Goal: Check status

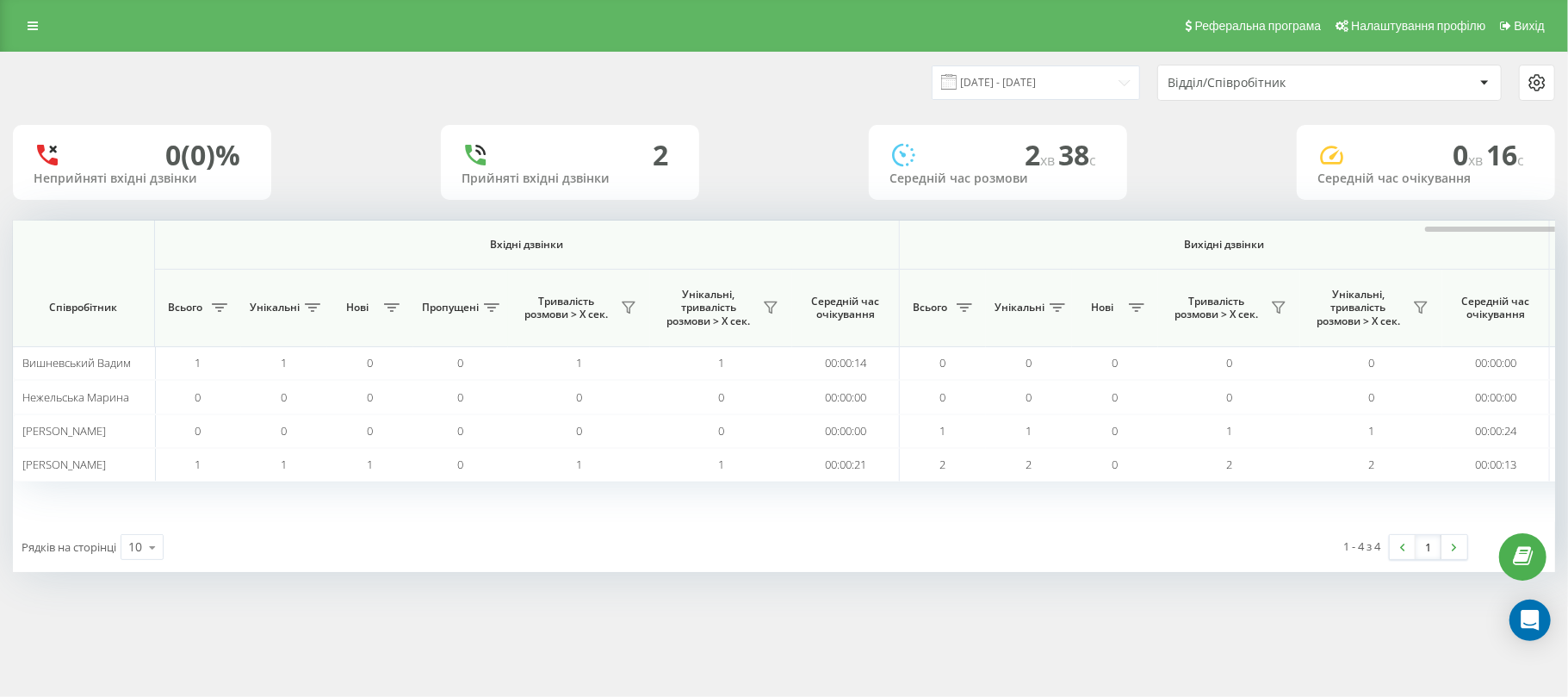
scroll to position [0, 859]
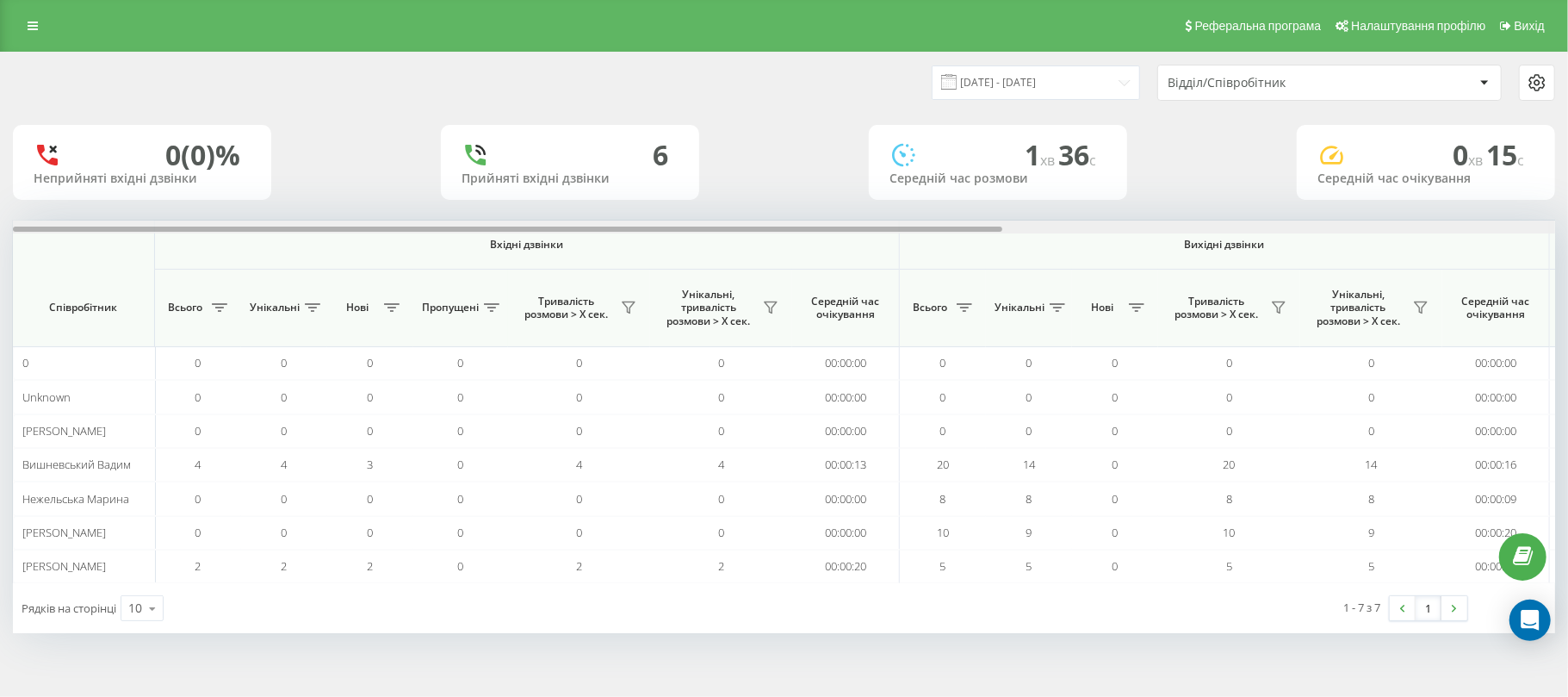
scroll to position [0, 859]
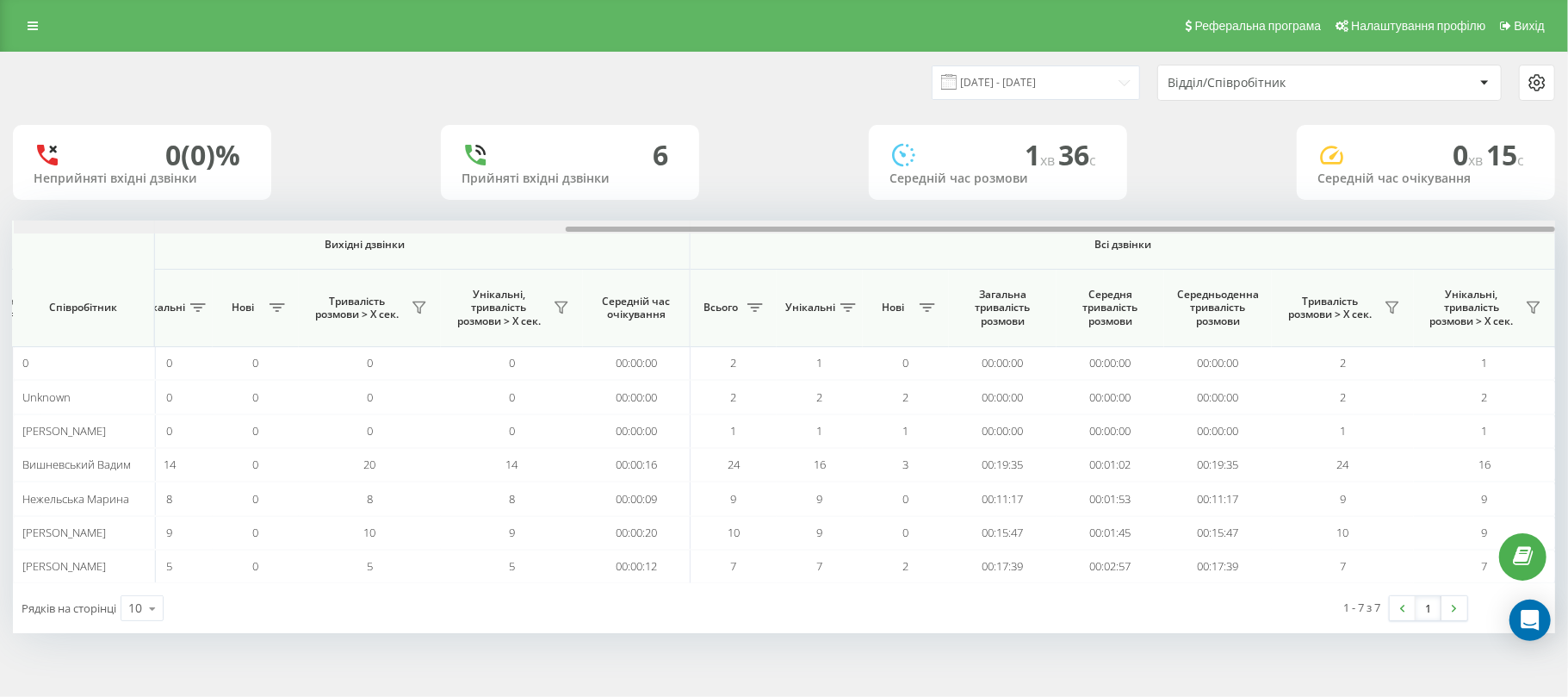
click at [1567, 218] on div "23.09.2025 - 23.09.2025 Відділ/Співробітник 0 (0)% Неприйняті вхідні дзвінки 6 …" at bounding box center [784, 360] width 1568 height 616
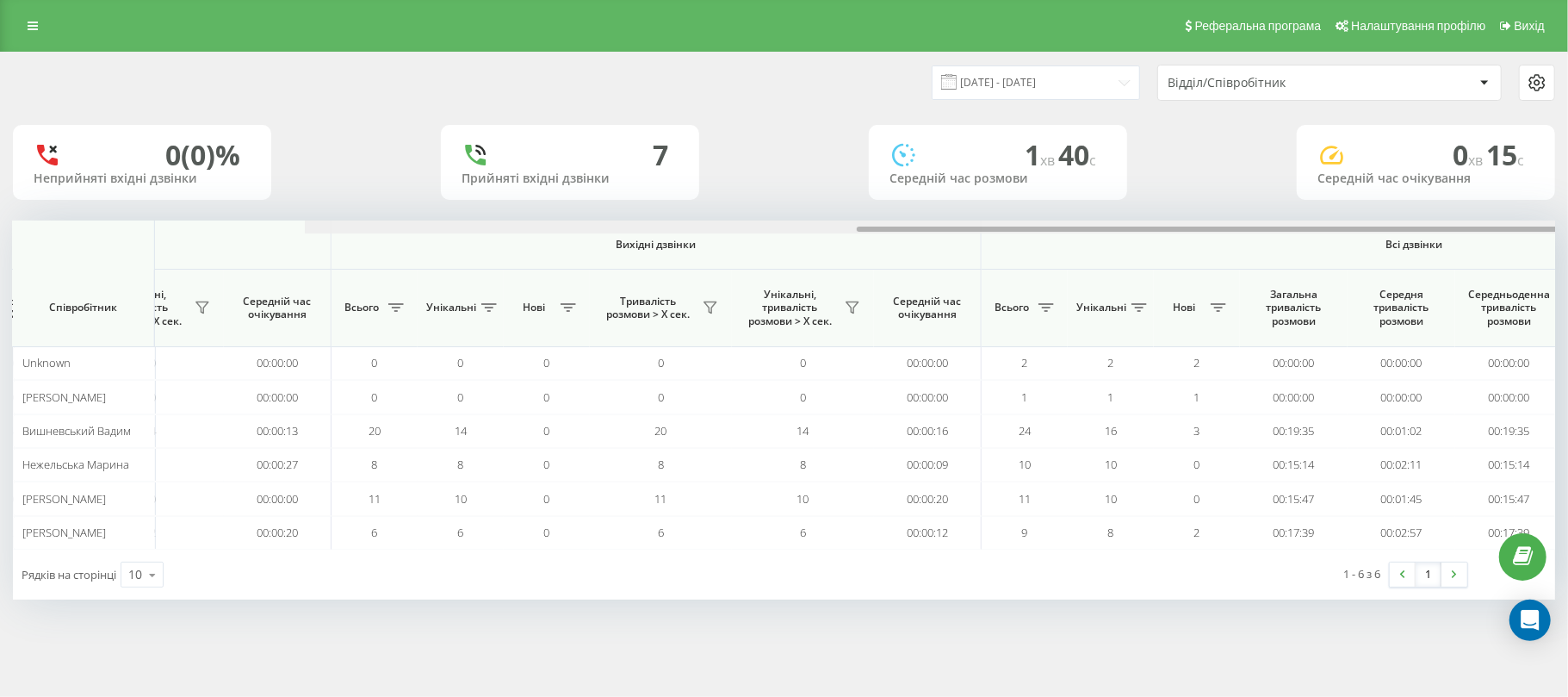
scroll to position [0, 859]
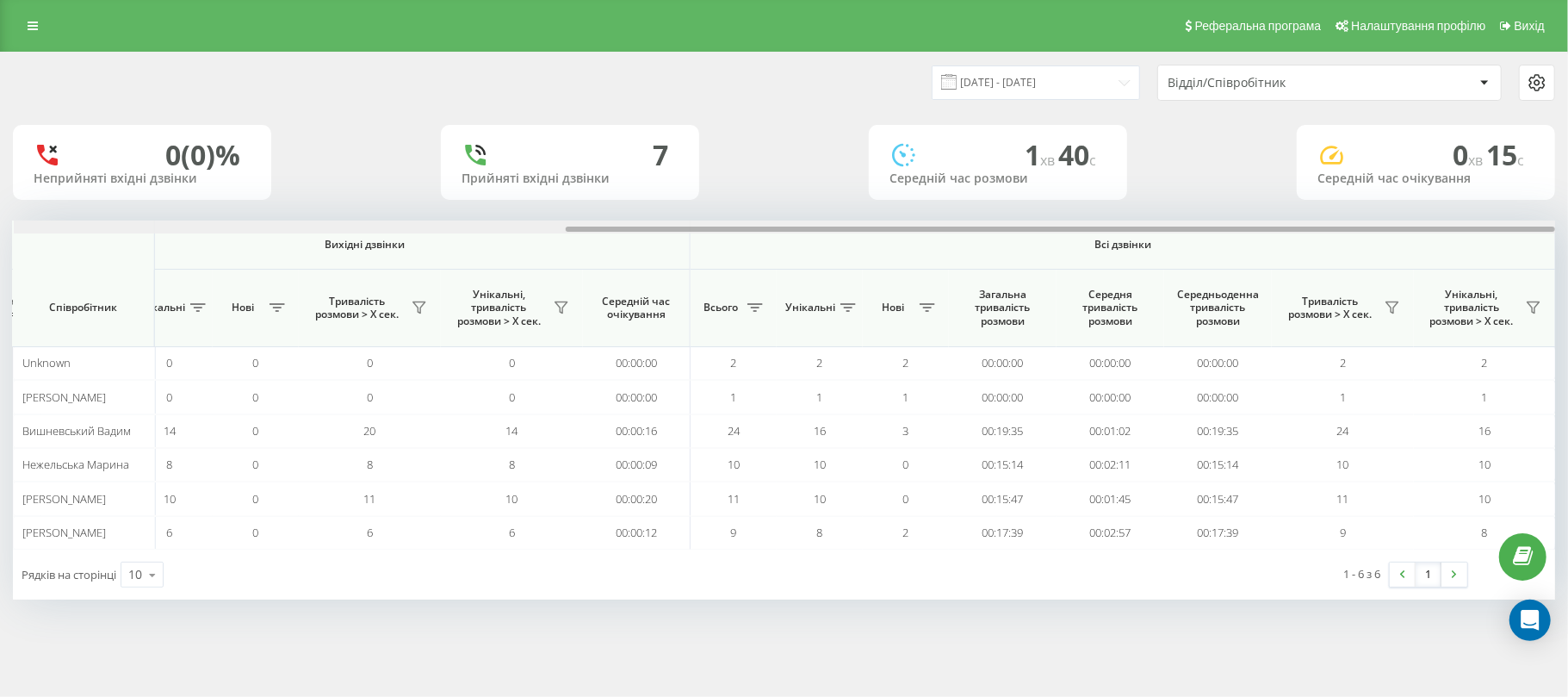
drag, startPoint x: 731, startPoint y: 227, endPoint x: 1567, endPoint y: 289, distance: 838.3
click at [1567, 289] on div "[DATE] - [DATE] Відділ/Співробітник 0 (0)% Неприйняті вхідні дзвінки [GEOGRAPHI…" at bounding box center [784, 343] width 1568 height 582
